Goal: Contribute content: Add original content to the website for others to see

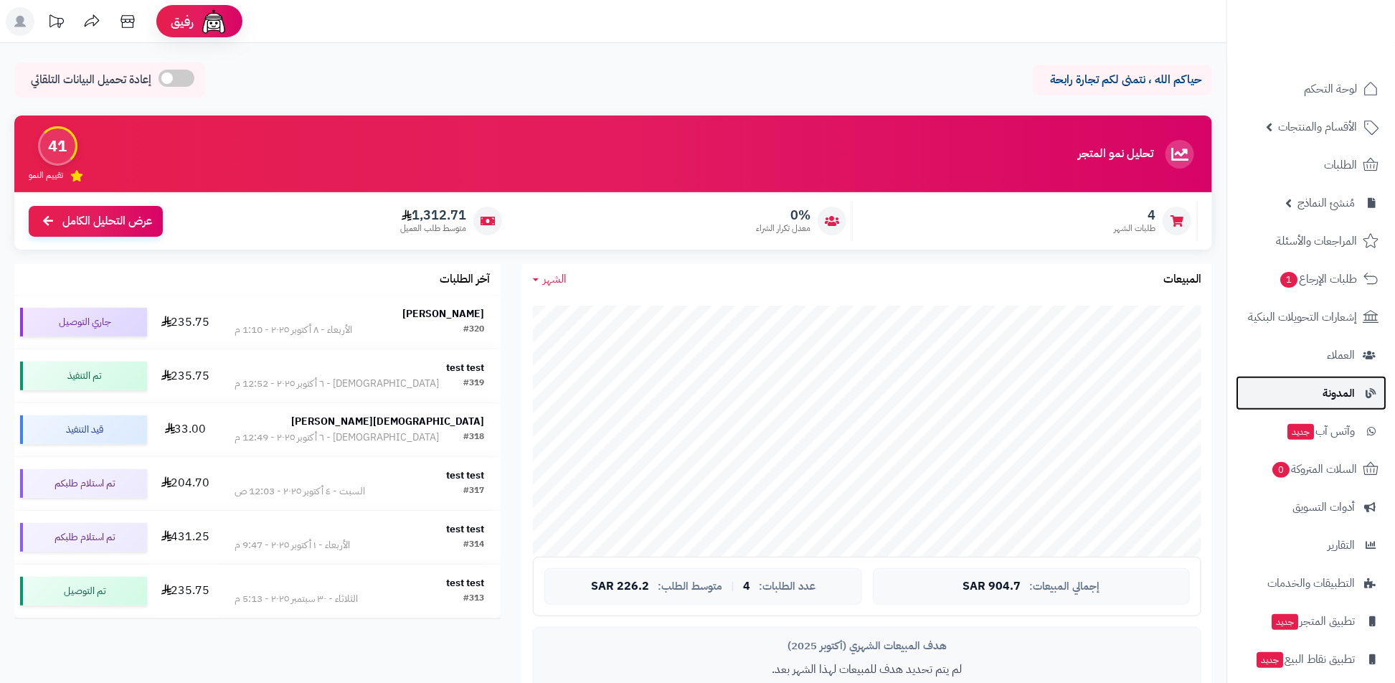
click at [1301, 379] on link "المدونة" at bounding box center [1311, 393] width 151 height 34
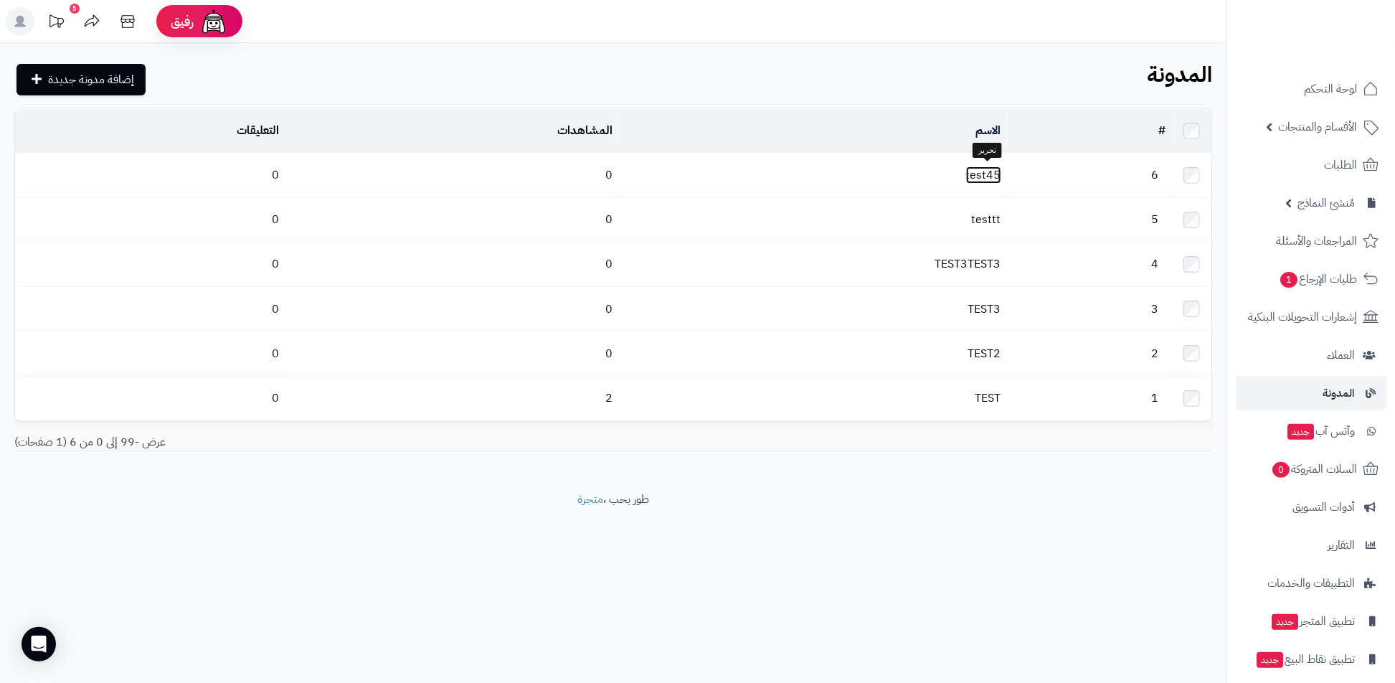
click at [990, 176] on link "test45" at bounding box center [983, 174] width 35 height 17
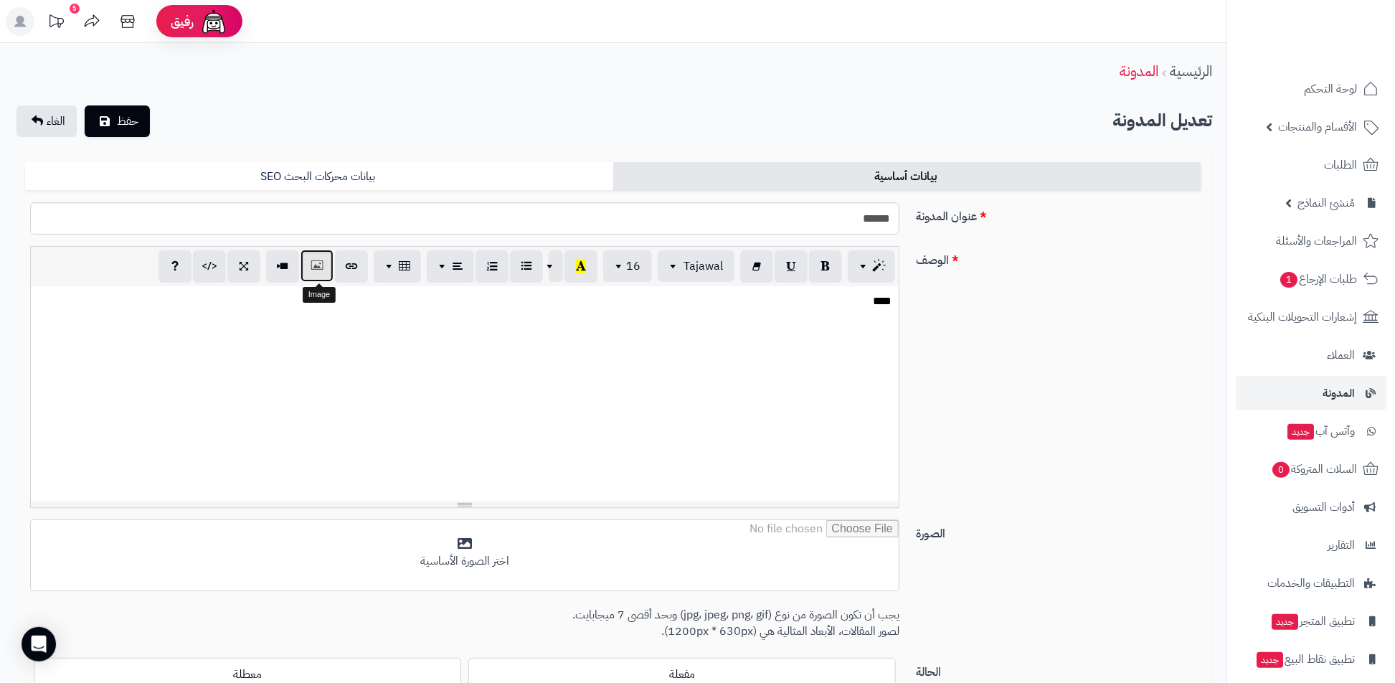
click at [312, 266] on button "button" at bounding box center [317, 266] width 33 height 32
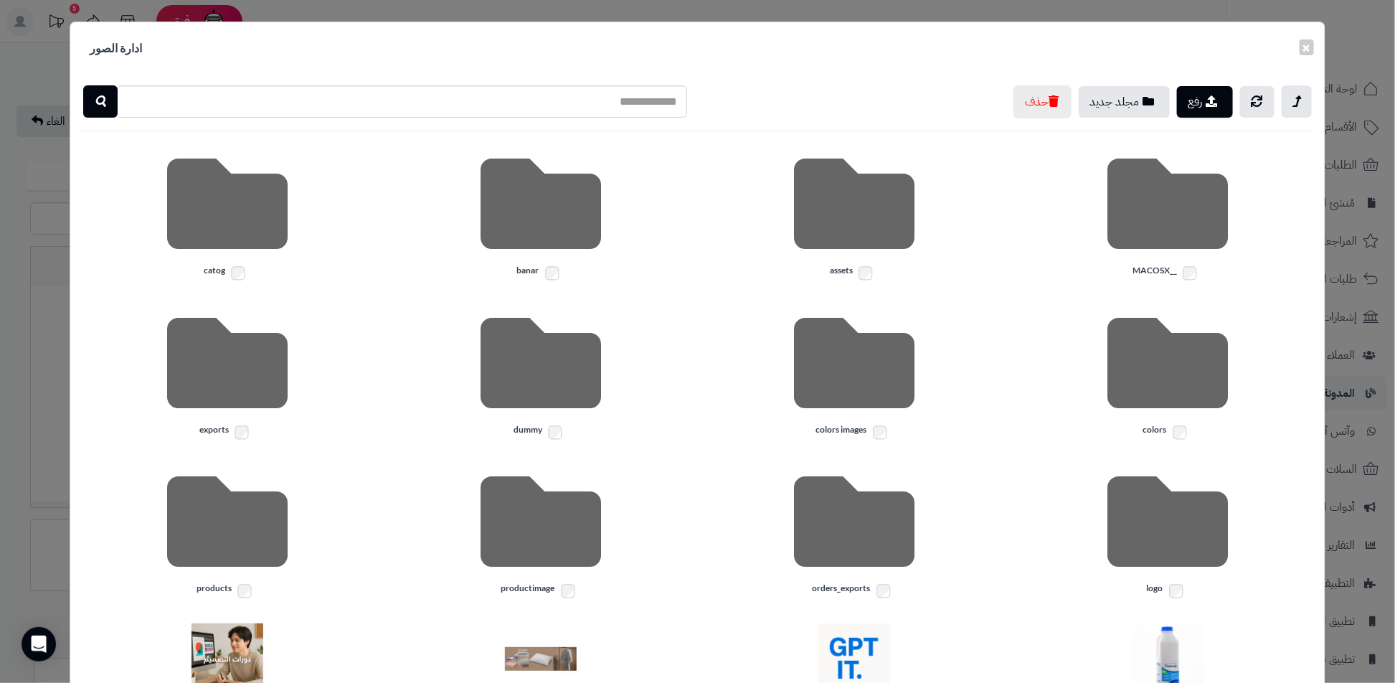
click at [54, 219] on div "× ادارة الصور رفع مجلد جديد حذف __MACOSX assets banar catog colors colors image…" at bounding box center [697, 341] width 1395 height 683
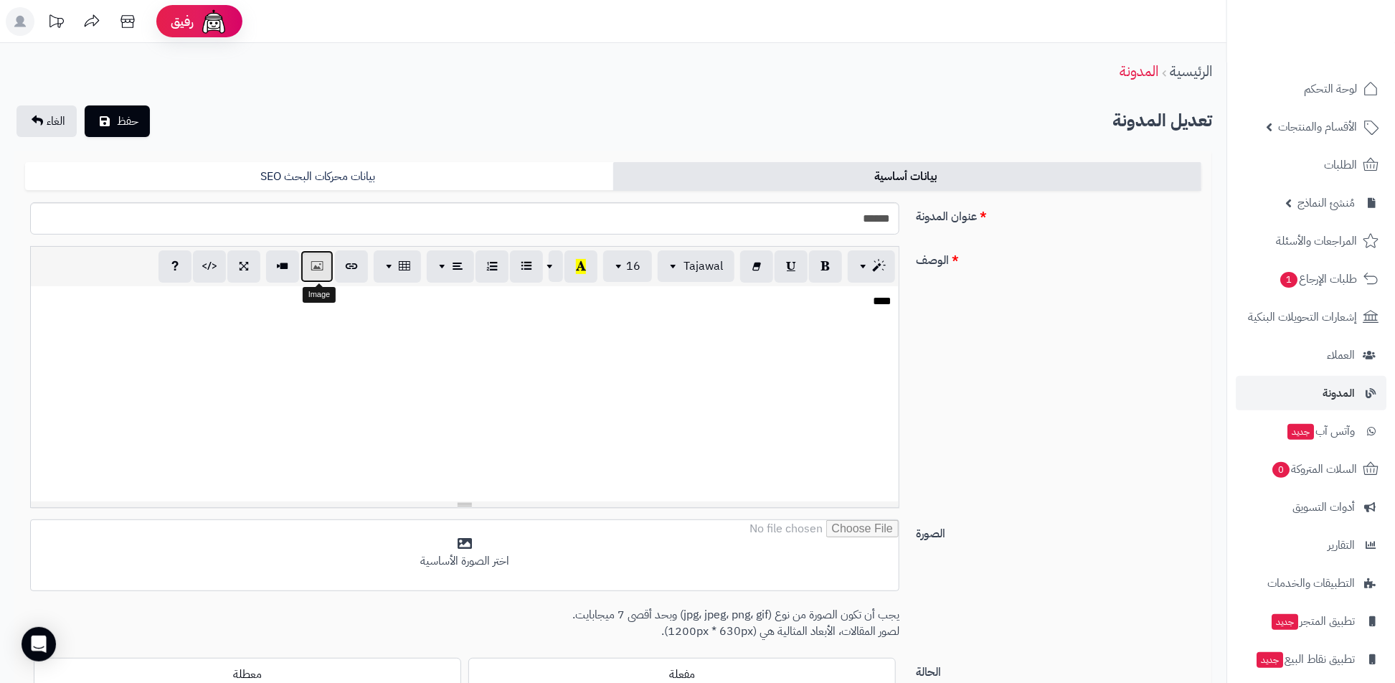
click at [333, 266] on button "button" at bounding box center [317, 266] width 33 height 32
click at [360, 265] on button "button" at bounding box center [371, 266] width 33 height 32
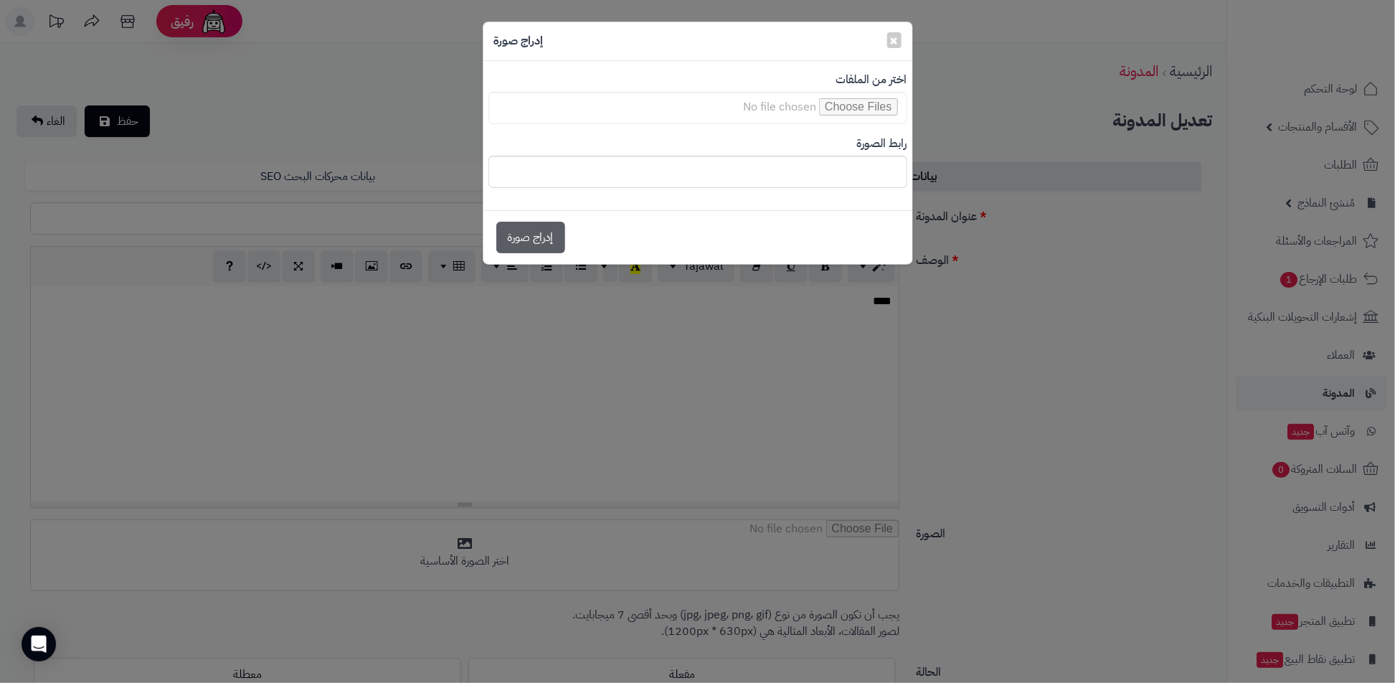
click at [542, 341] on div "× إدراج صورة اختر من الملفات رابط الصورة إدراج صورة" at bounding box center [697, 341] width 1395 height 683
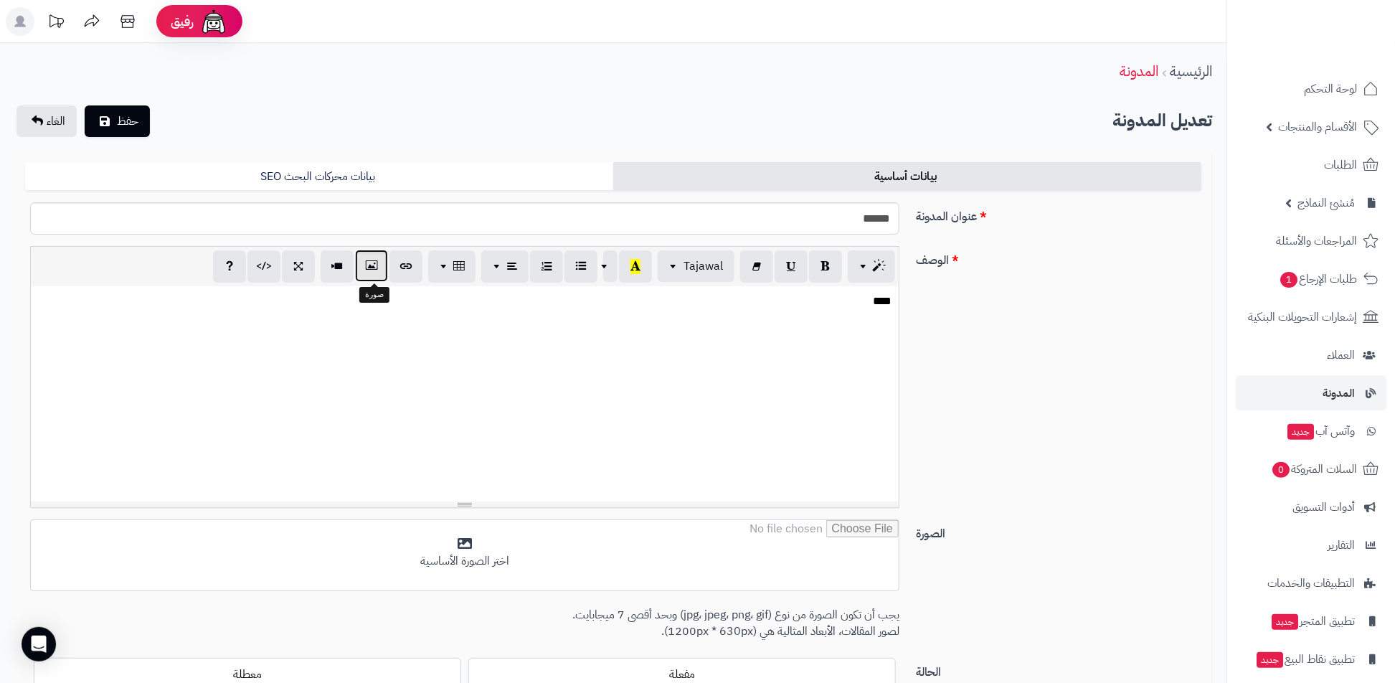
click at [372, 273] on button "button" at bounding box center [371, 266] width 33 height 32
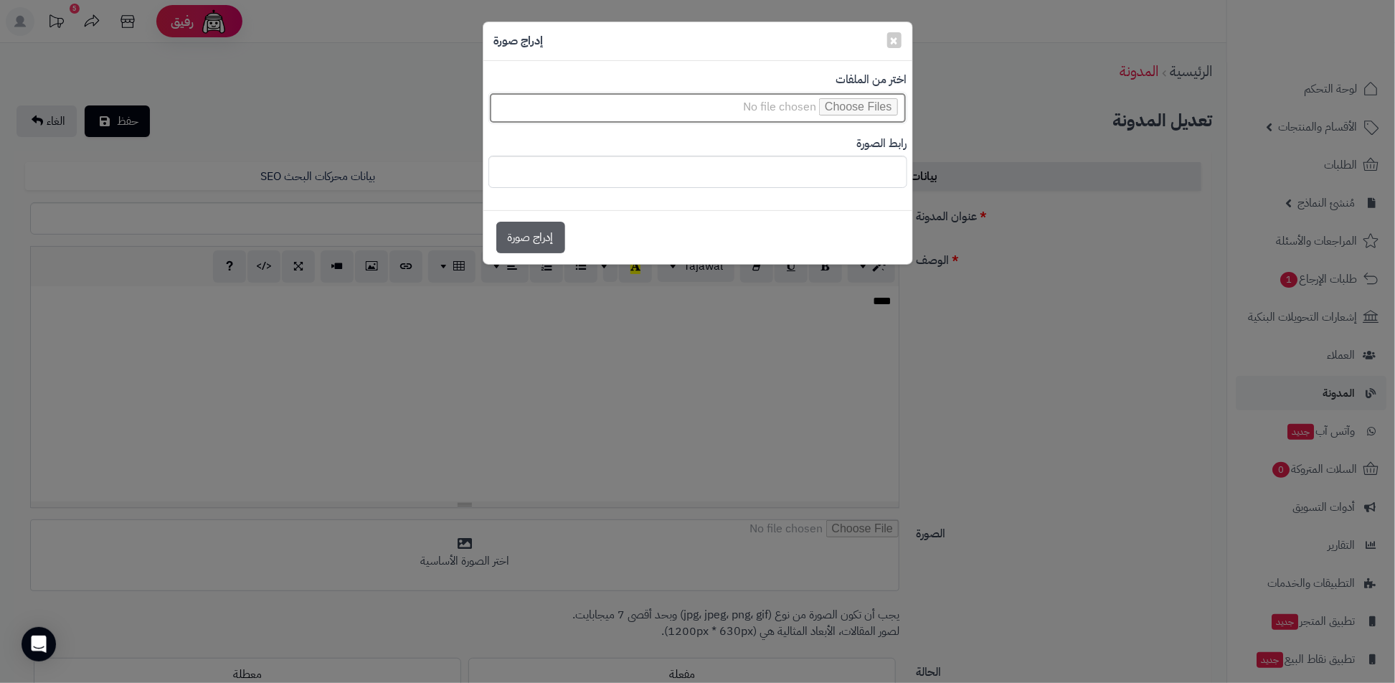
click at [871, 115] on input "file" at bounding box center [697, 108] width 419 height 32
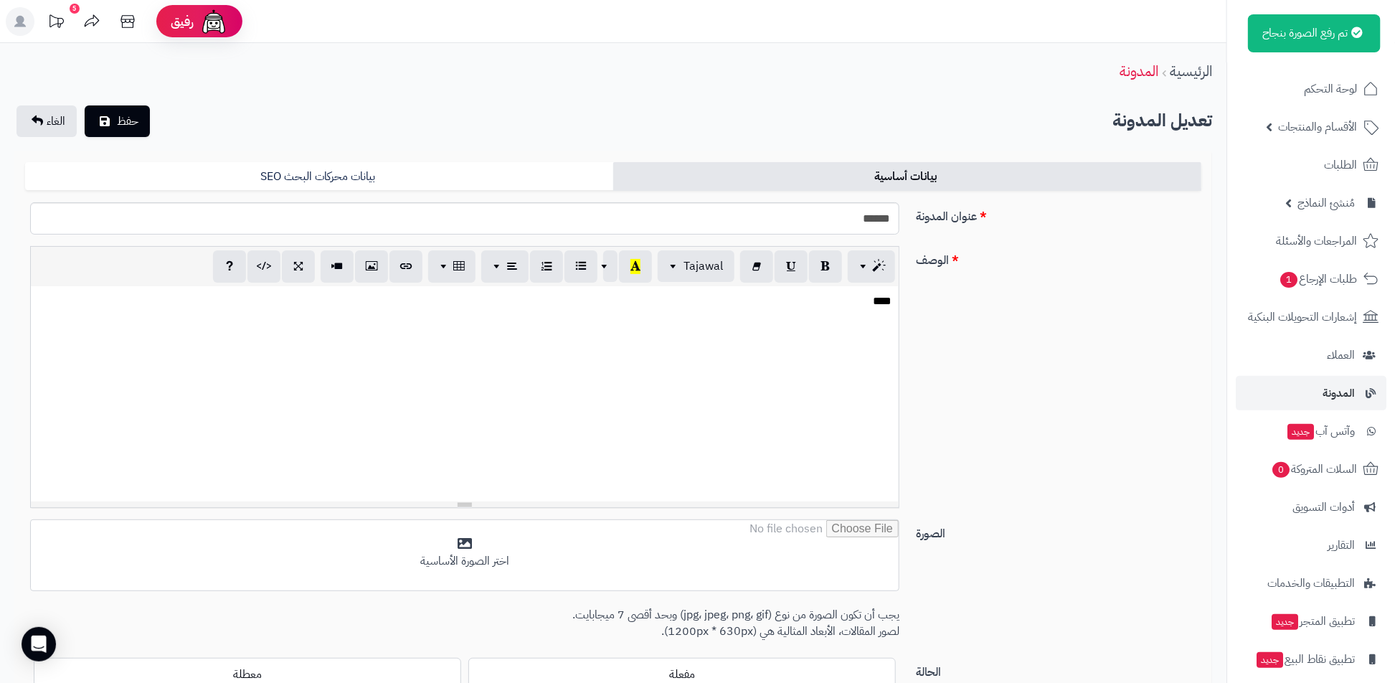
click at [721, 361] on div "****" at bounding box center [465, 393] width 868 height 215
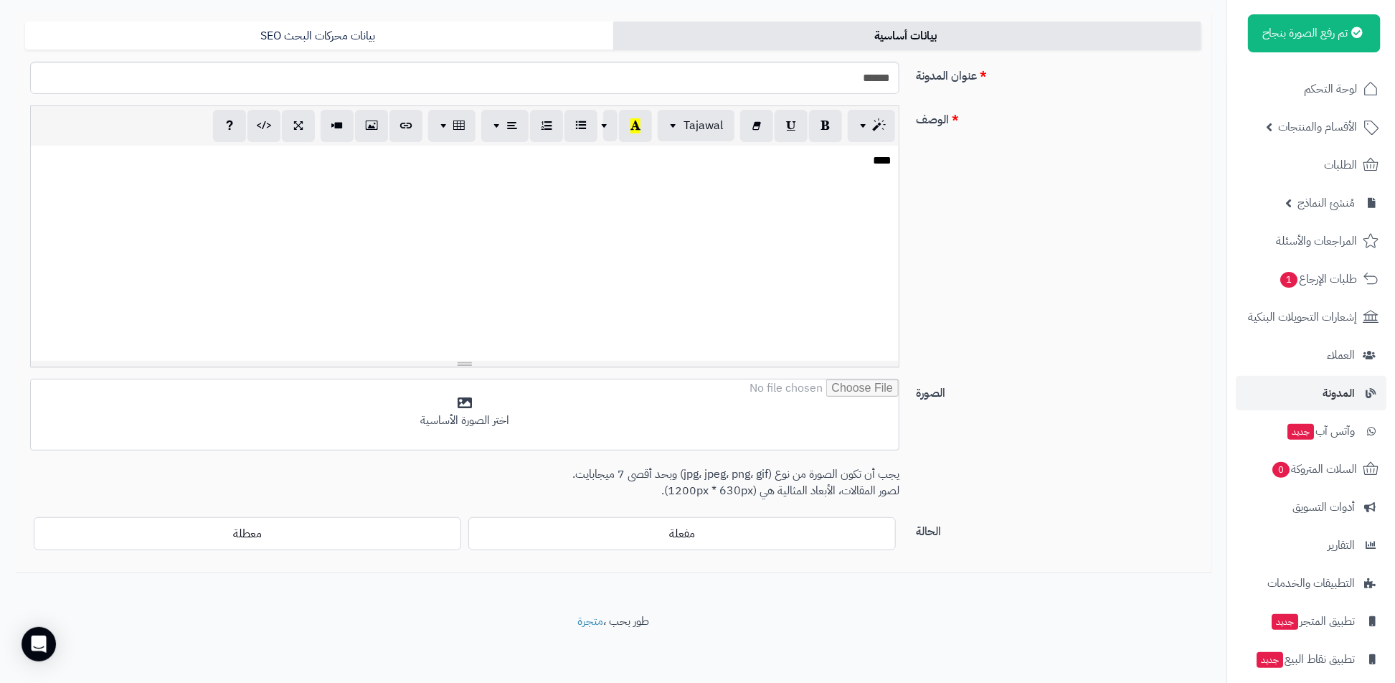
click at [837, 274] on div "****" at bounding box center [465, 253] width 868 height 215
click at [372, 146] on div "**** **** ****" at bounding box center [465, 253] width 868 height 215
click at [376, 126] on icon "button" at bounding box center [371, 125] width 10 height 15
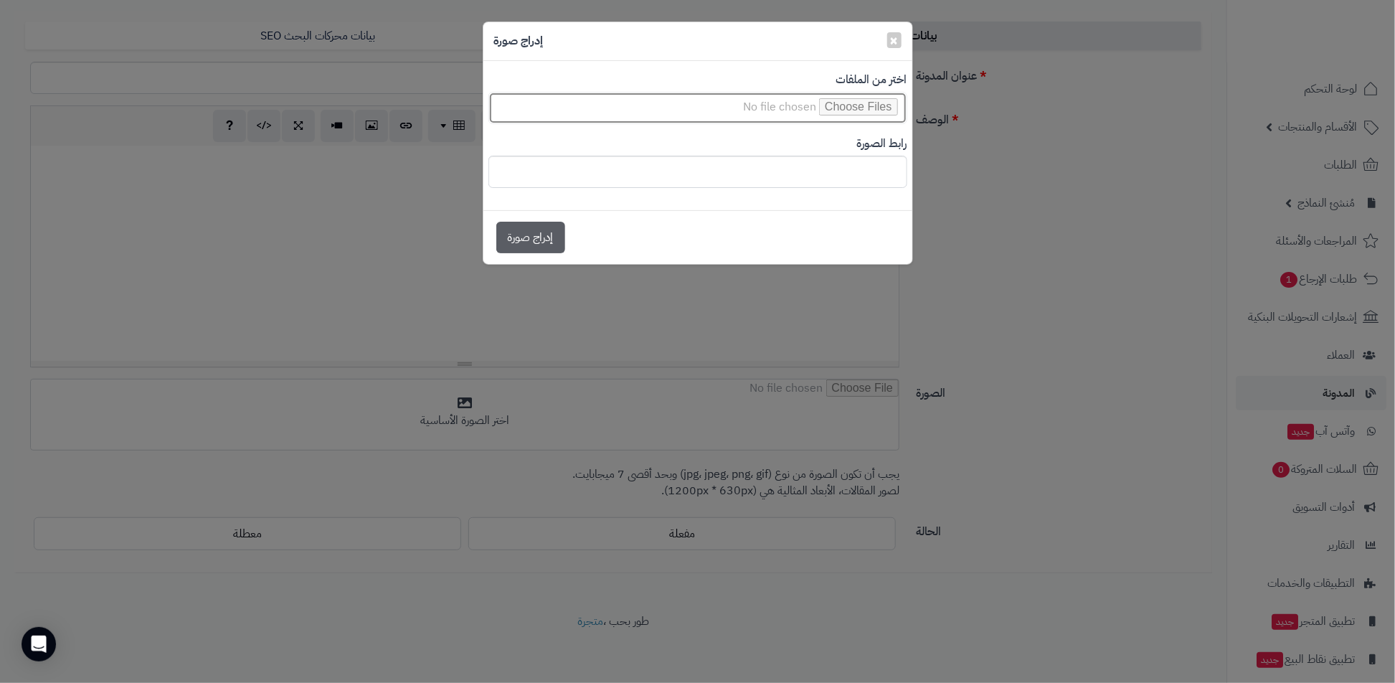
click at [822, 105] on input "file" at bounding box center [697, 108] width 419 height 32
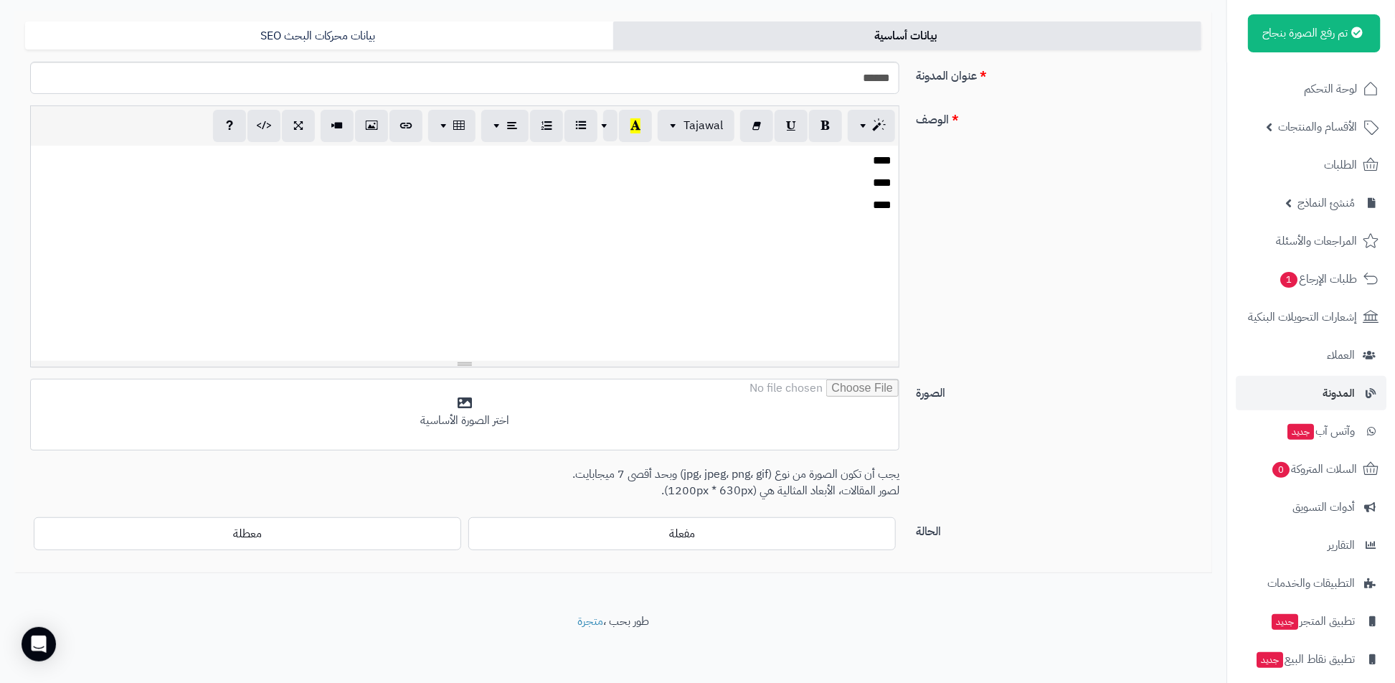
click at [798, 253] on div "**** **** ****" at bounding box center [465, 253] width 868 height 215
click at [268, 118] on icon "button" at bounding box center [264, 125] width 10 height 15
type textarea "**********"
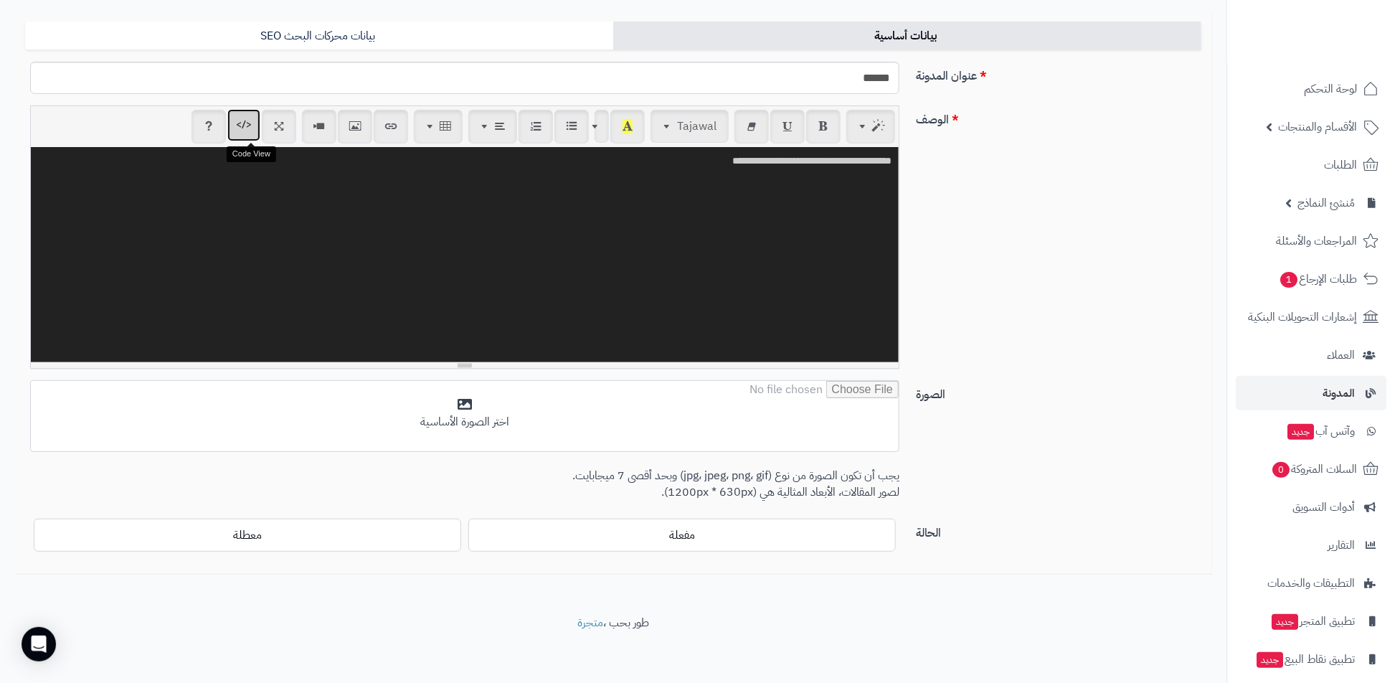
click at [247, 136] on button "button" at bounding box center [243, 125] width 33 height 32
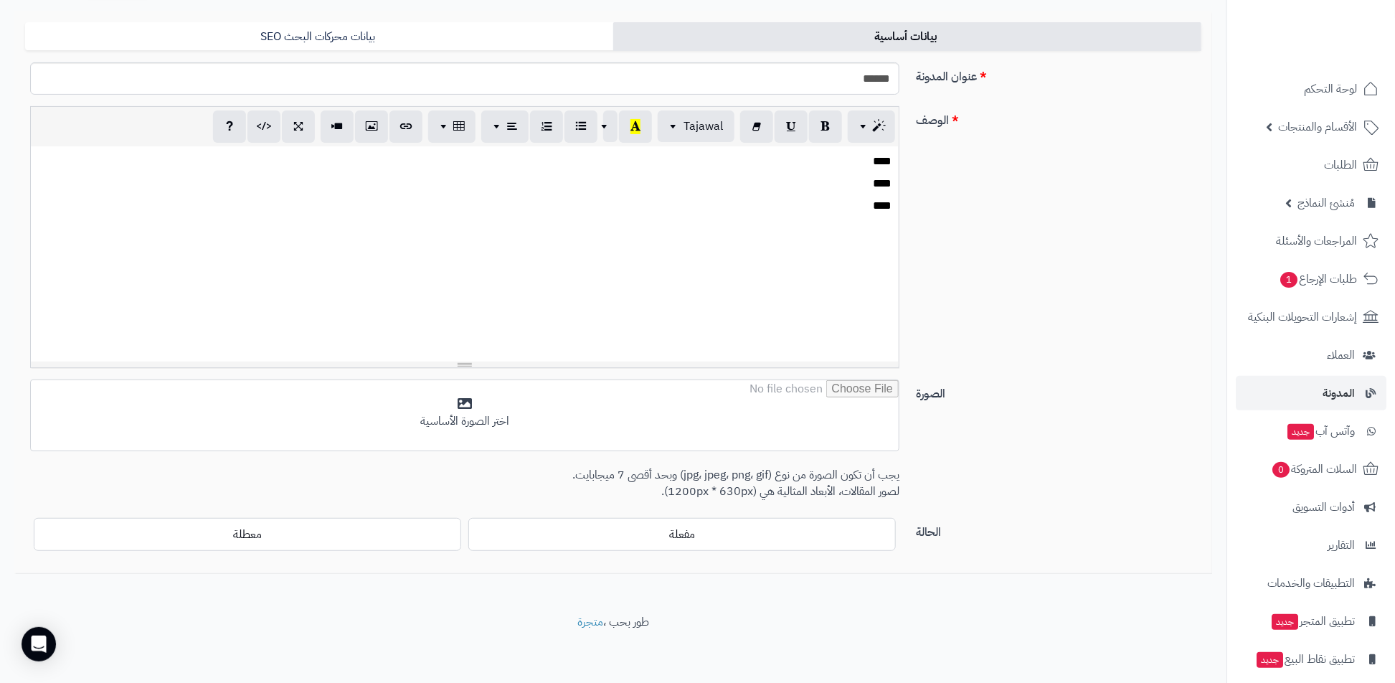
click at [547, 182] on p "****" at bounding box center [464, 184] width 854 height 16
click at [622, 224] on p at bounding box center [464, 228] width 853 height 16
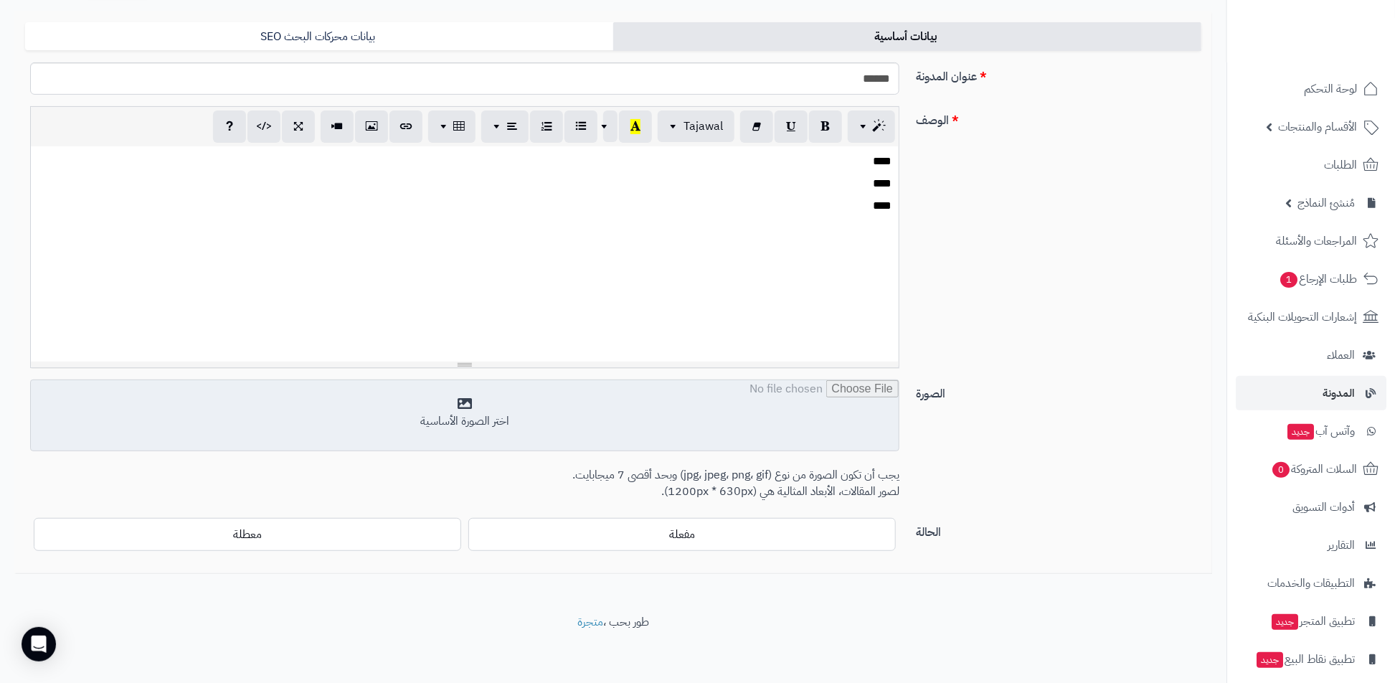
click at [686, 427] on input "file" at bounding box center [465, 416] width 868 height 72
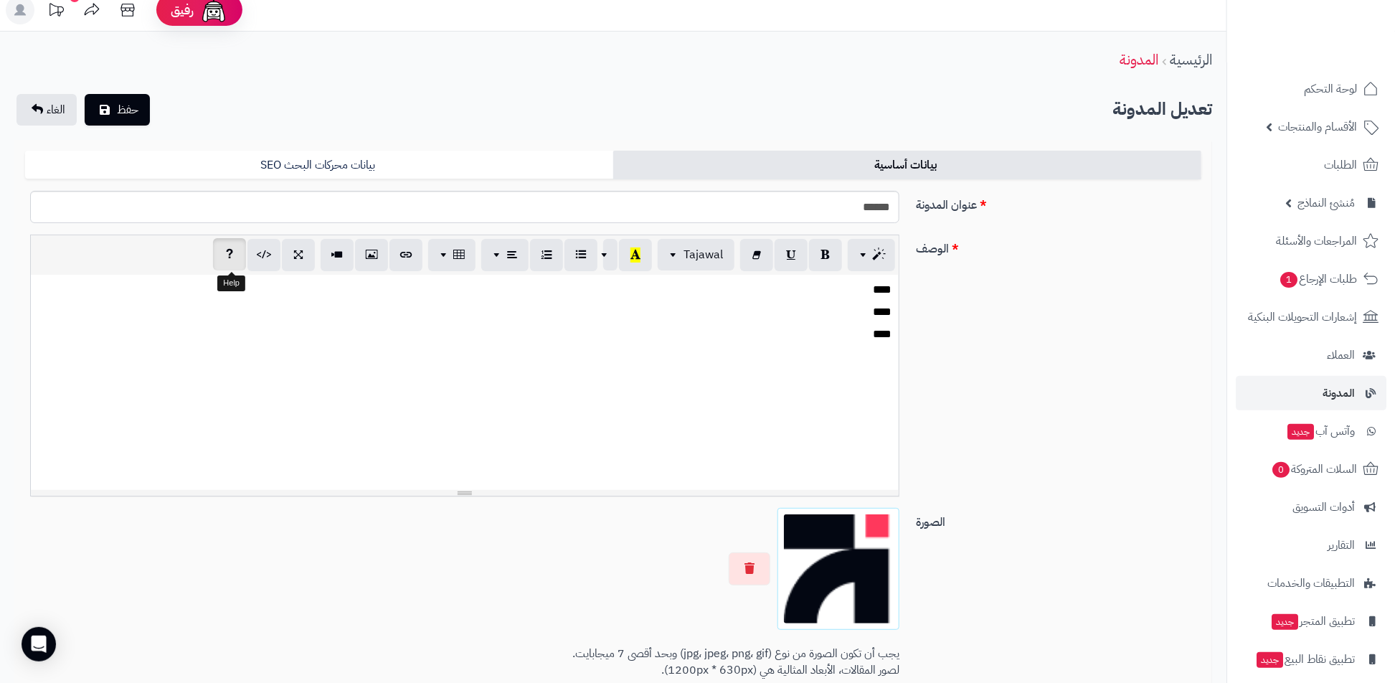
scroll to position [0, 0]
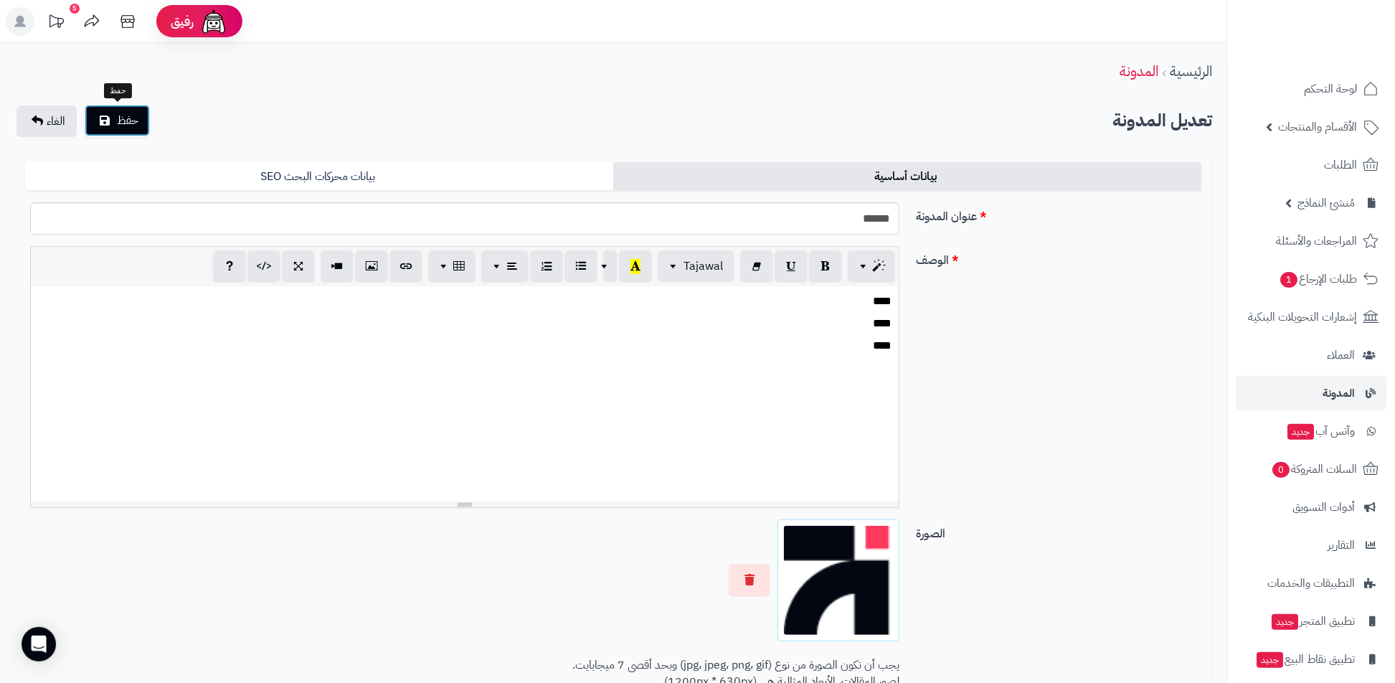
click at [110, 114] on button "حفظ" at bounding box center [117, 121] width 65 height 32
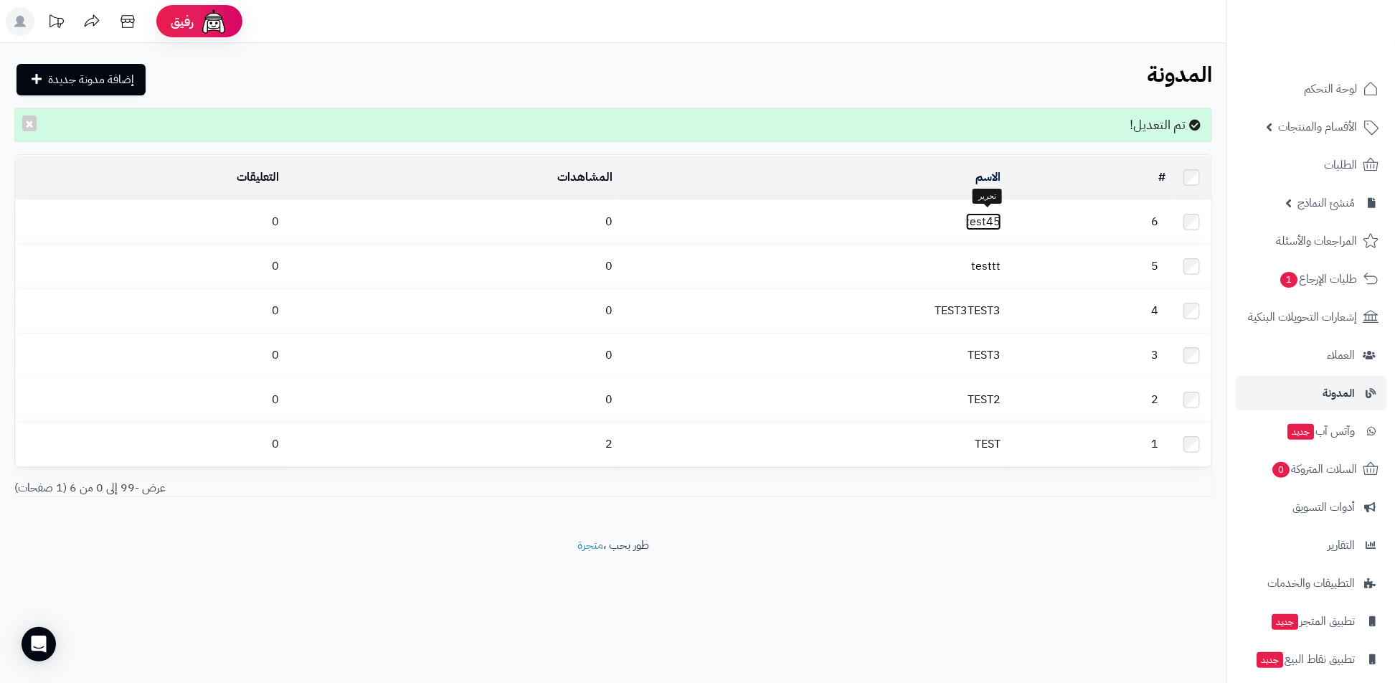
click at [989, 219] on link "test45" at bounding box center [983, 221] width 35 height 17
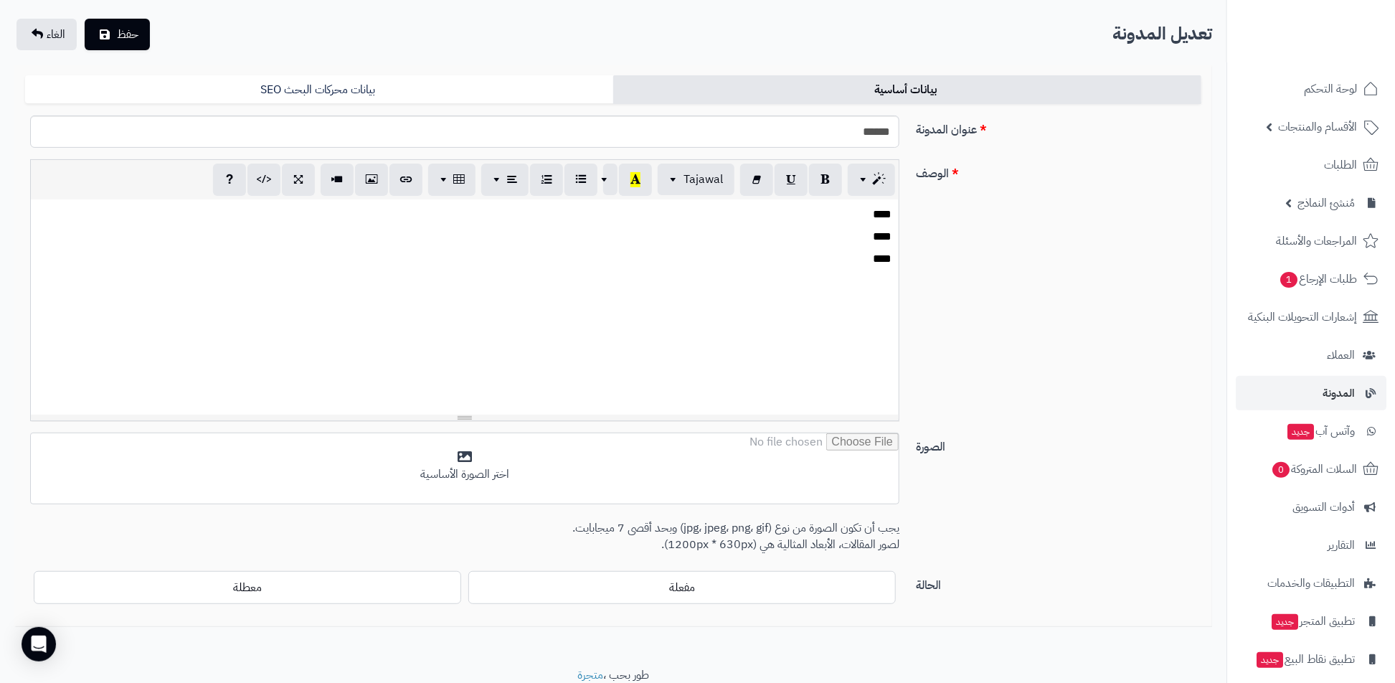
scroll to position [141, 0]
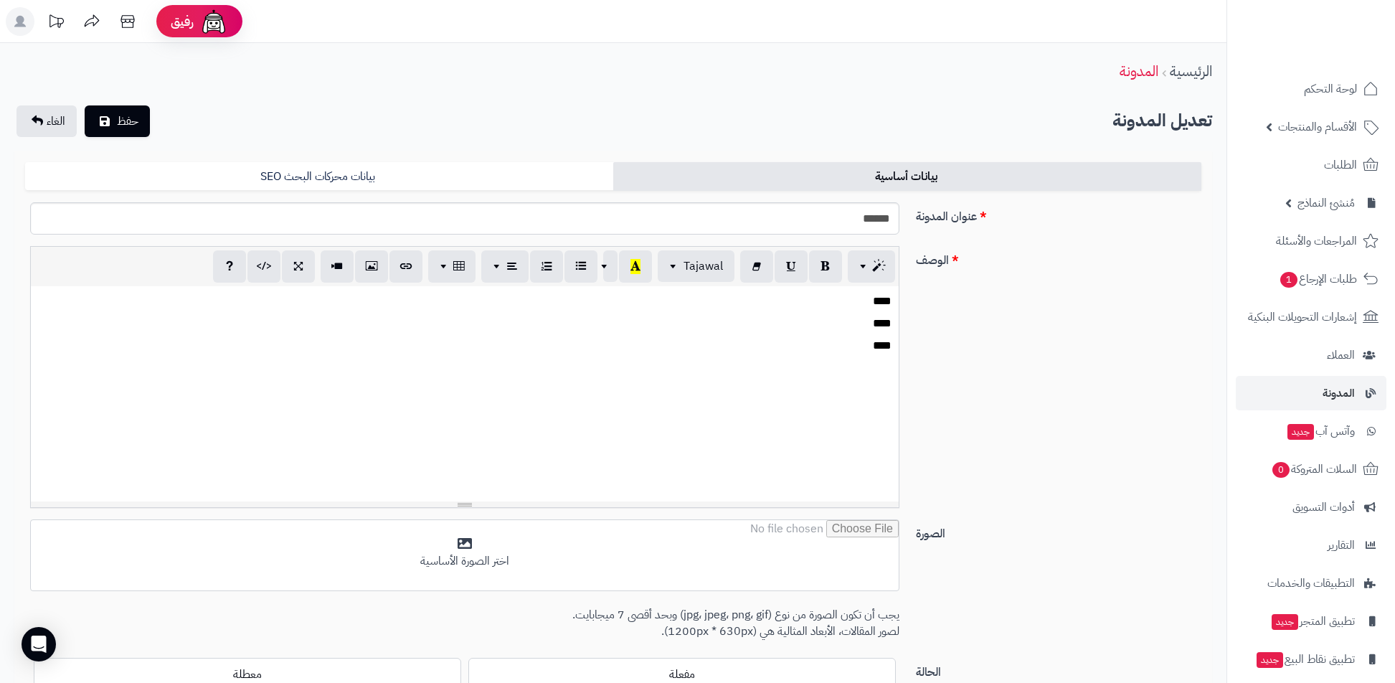
scroll to position [141, 0]
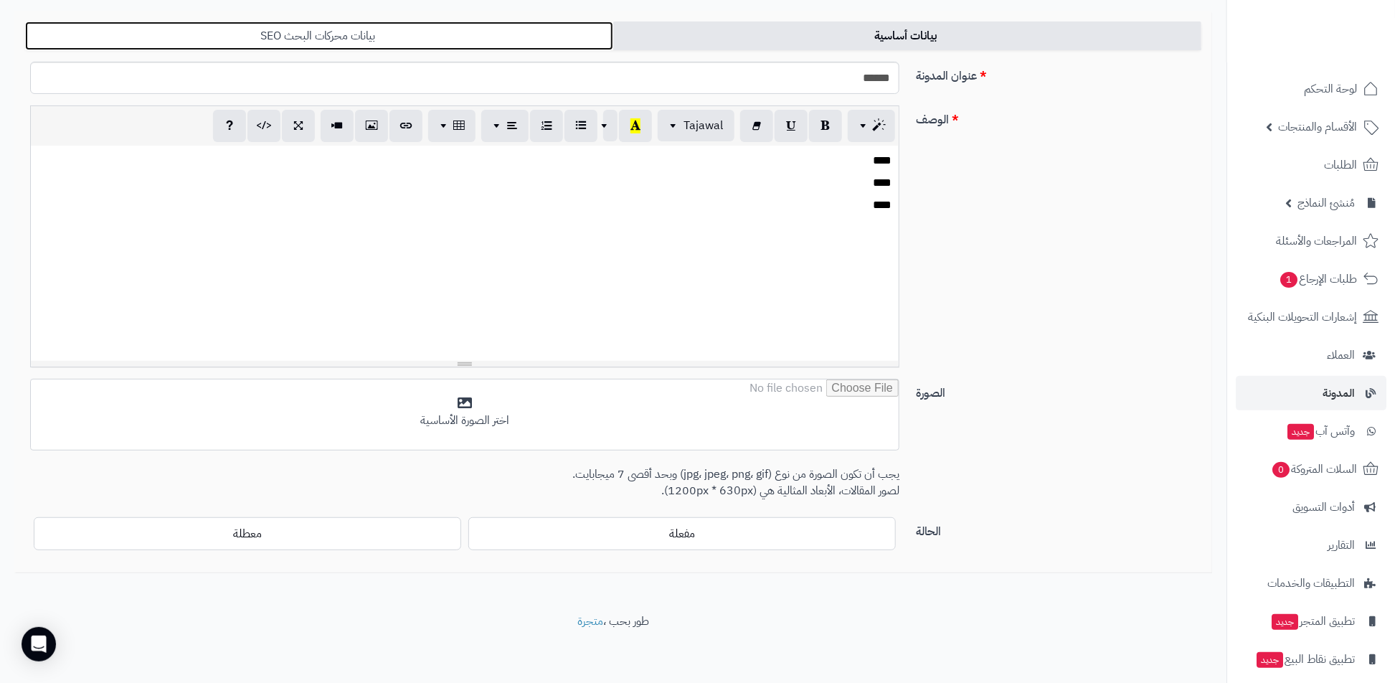
click at [550, 47] on link "بيانات محركات البحث SEO" at bounding box center [319, 36] width 588 height 29
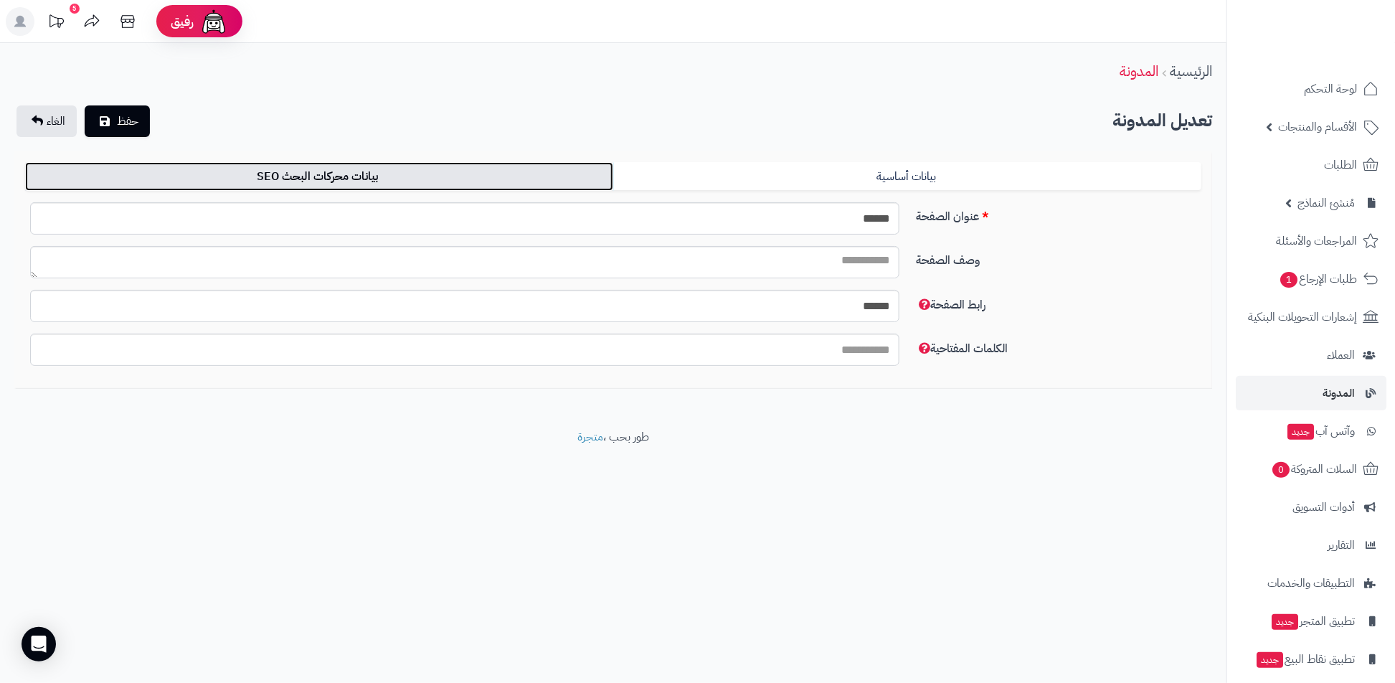
scroll to position [0, 0]
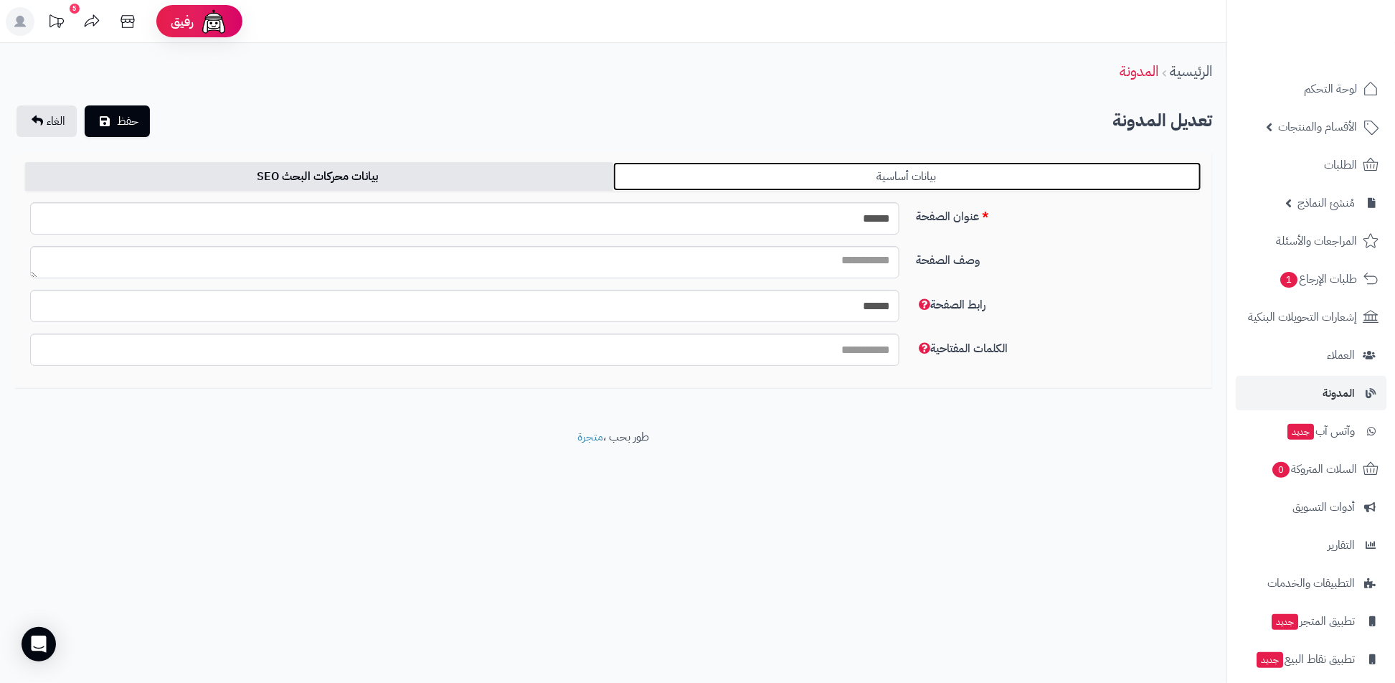
click at [751, 175] on link "بيانات أساسية" at bounding box center [907, 176] width 588 height 29
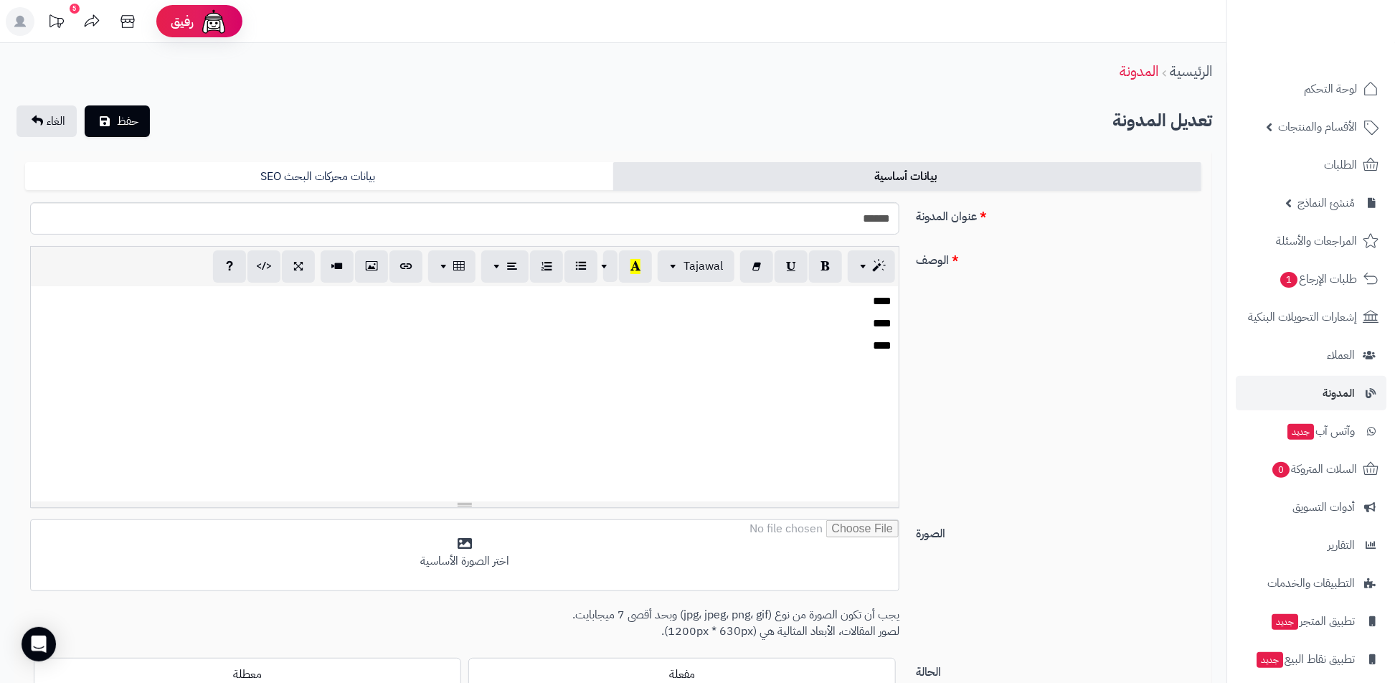
click at [750, 351] on p "****" at bounding box center [464, 346] width 854 height 16
click at [372, 263] on icon "button" at bounding box center [371, 265] width 10 height 15
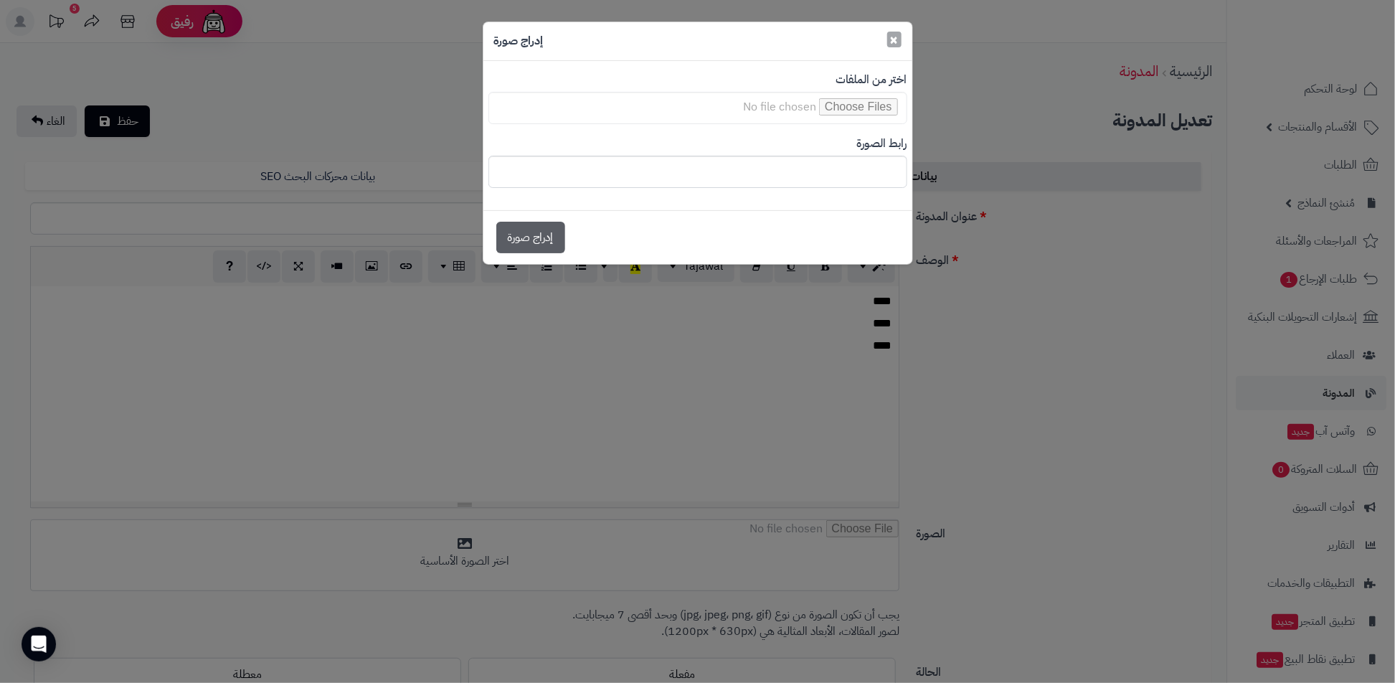
click at [889, 39] on button "×" at bounding box center [894, 40] width 14 height 16
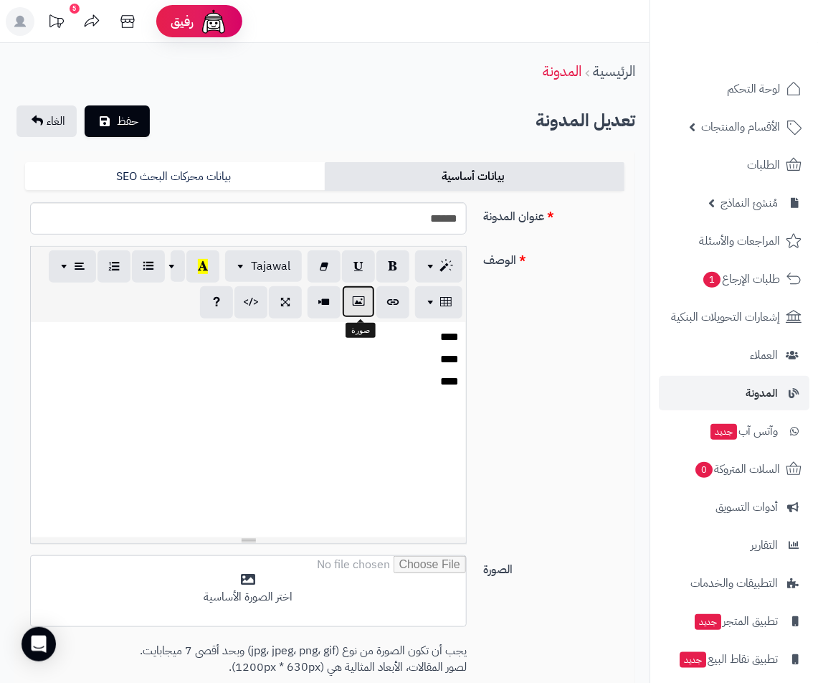
click at [355, 302] on icon "button" at bounding box center [359, 301] width 10 height 15
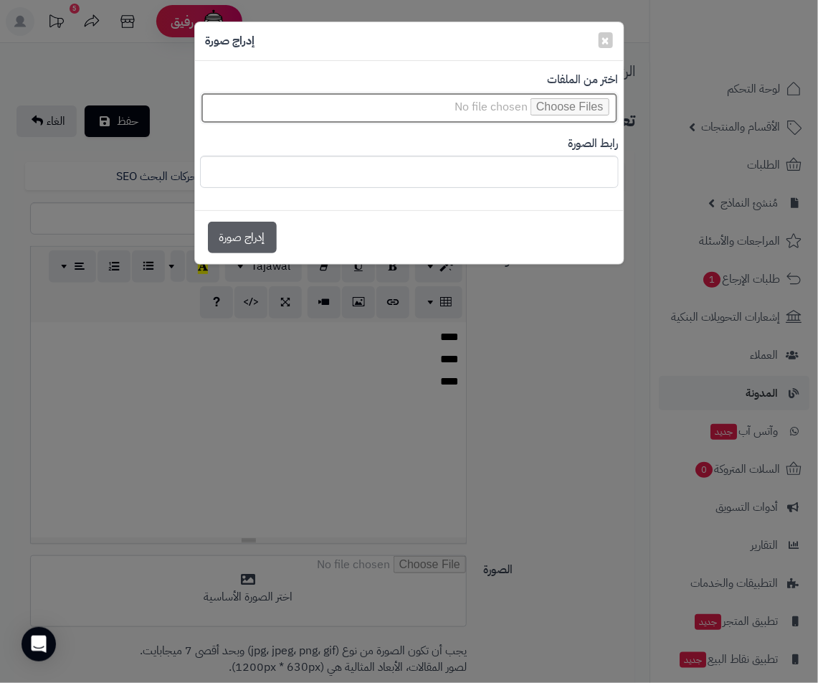
click at [531, 103] on input "file" at bounding box center [409, 108] width 419 height 32
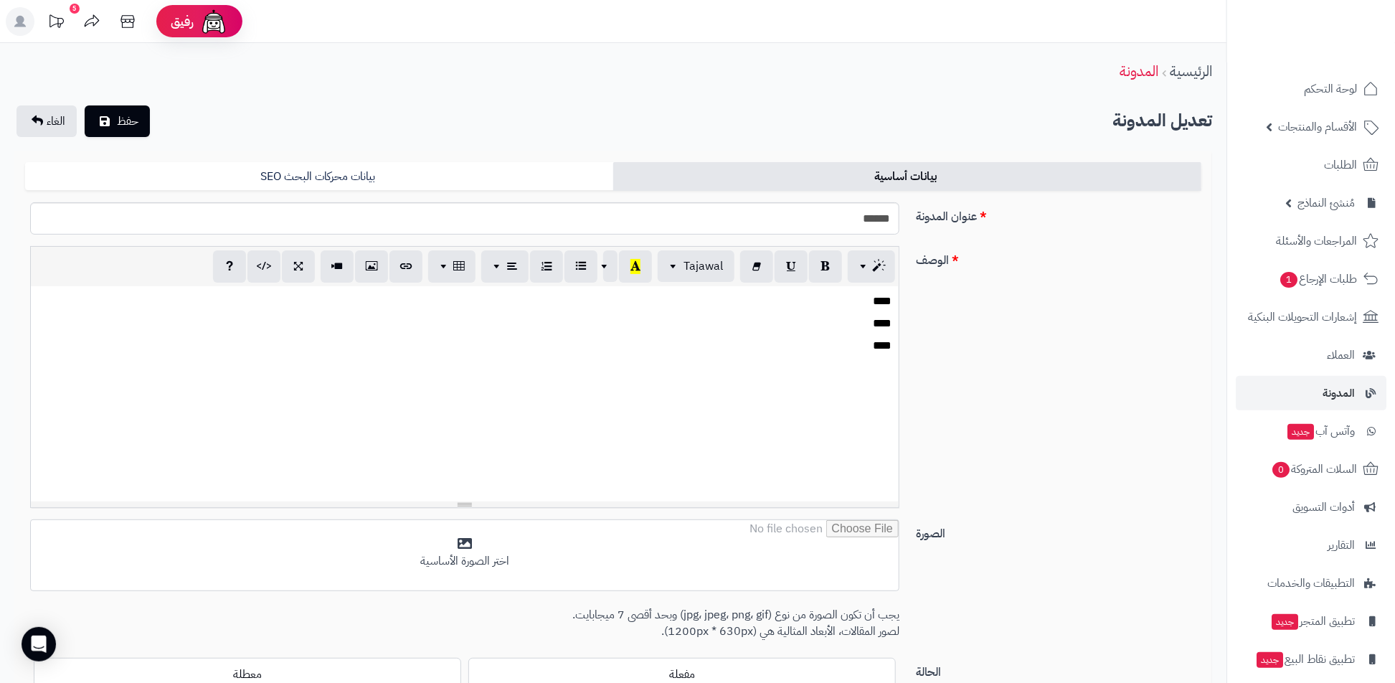
click at [516, 384] on p at bounding box center [464, 391] width 853 height 16
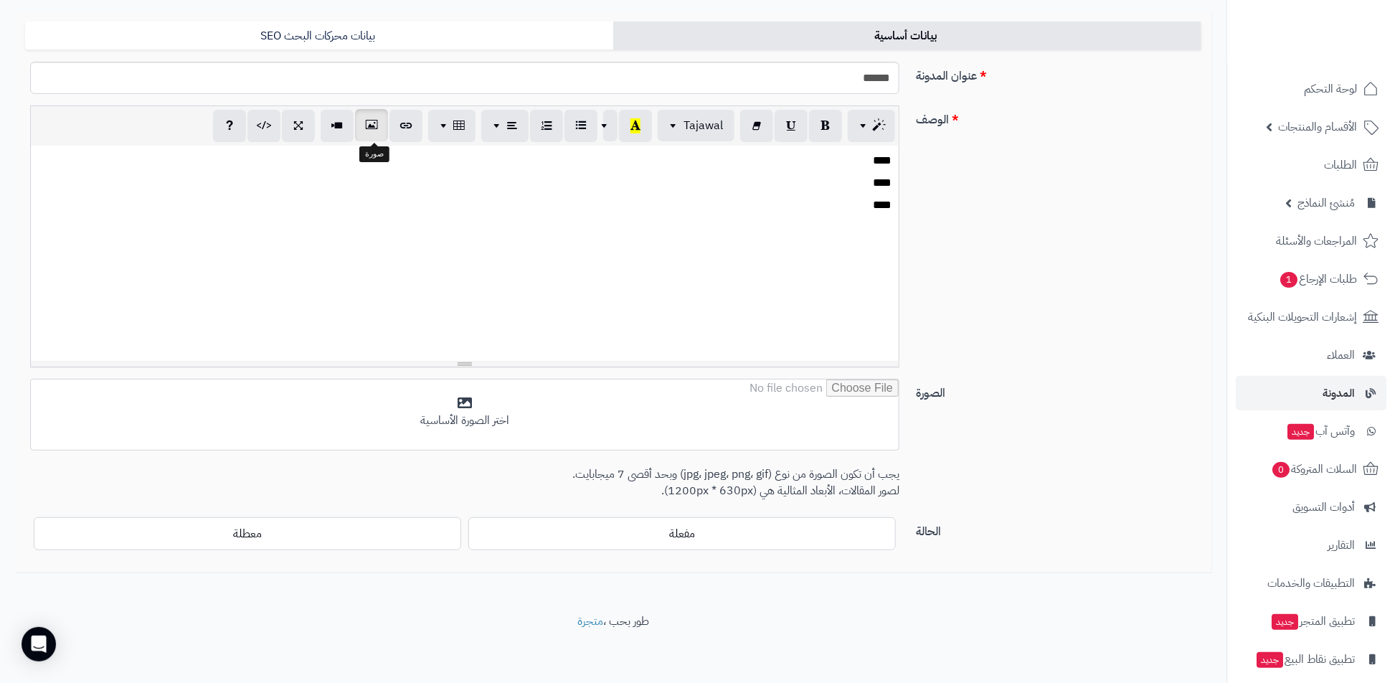
click at [382, 128] on button "button" at bounding box center [371, 125] width 33 height 32
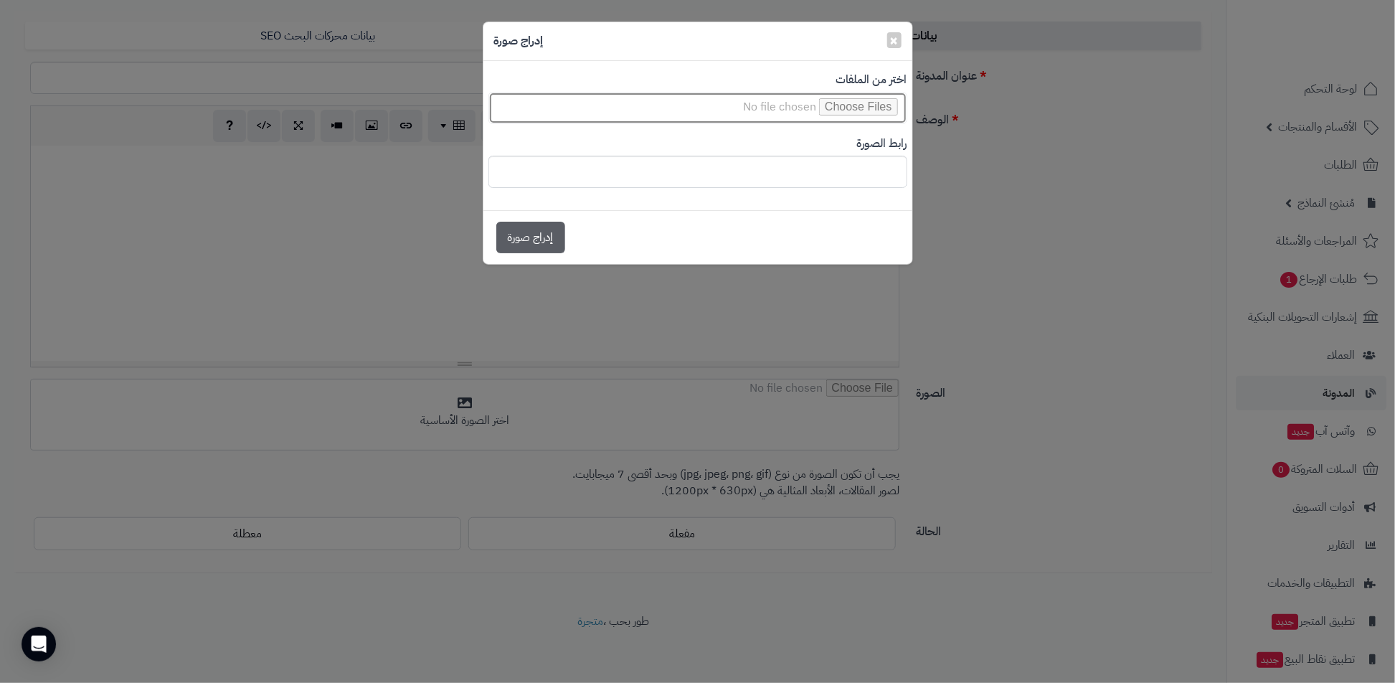
click at [813, 99] on input "file" at bounding box center [697, 108] width 419 height 32
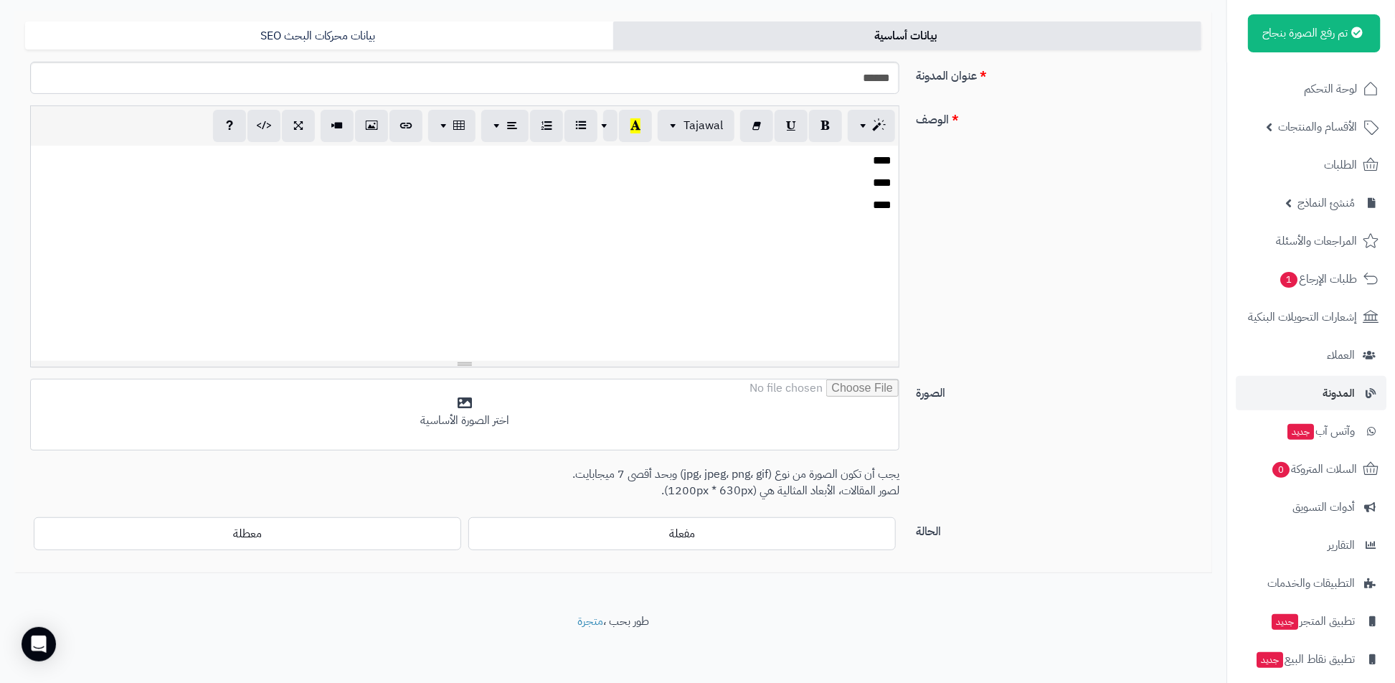
scroll to position [0, 0]
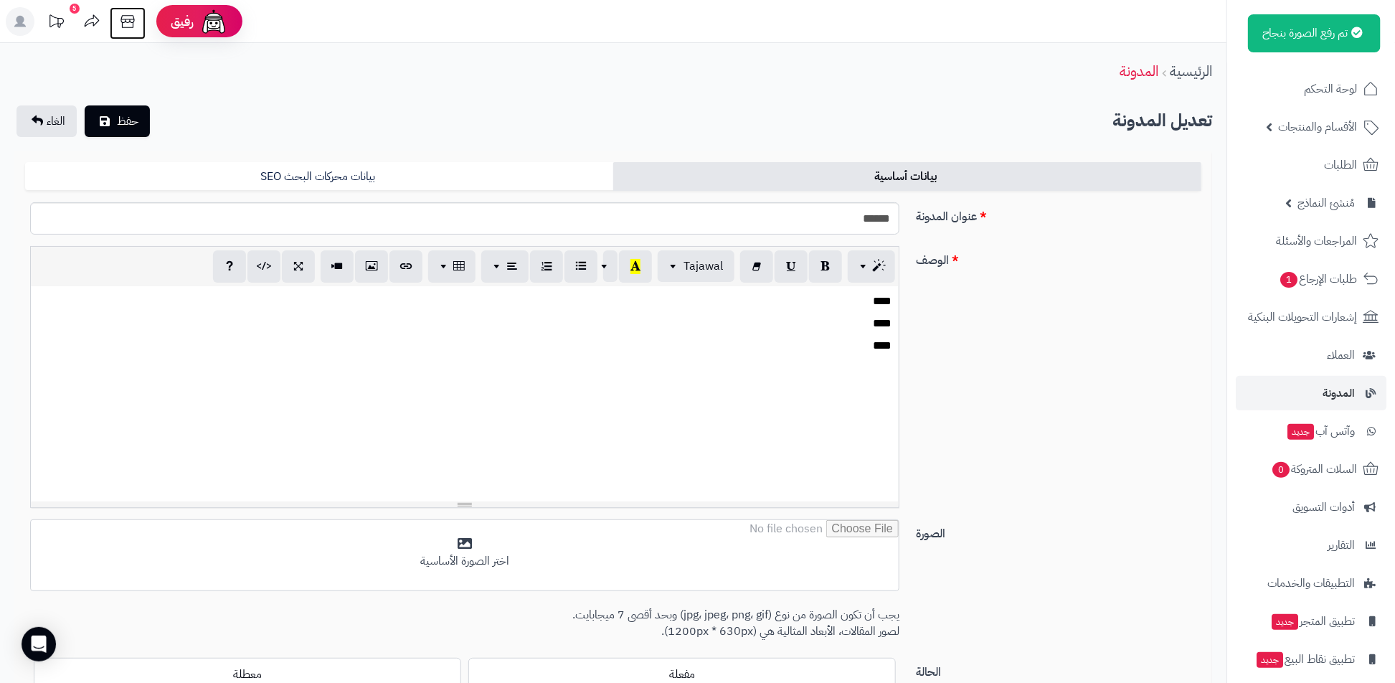
click at [118, 14] on icon at bounding box center [127, 21] width 29 height 29
